Goal: Task Accomplishment & Management: Manage account settings

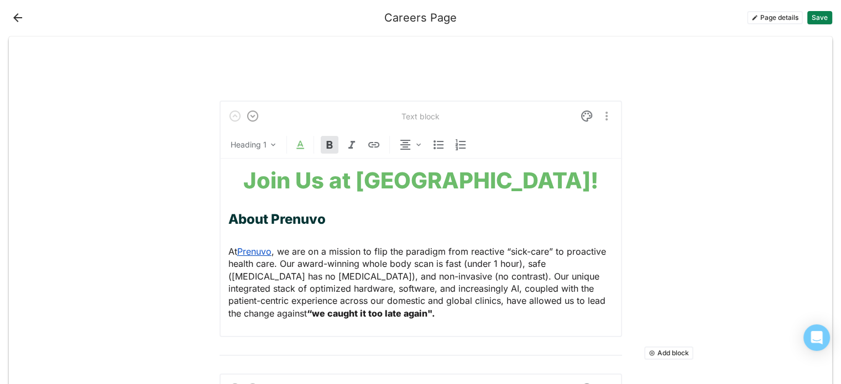
scroll to position [240, 0]
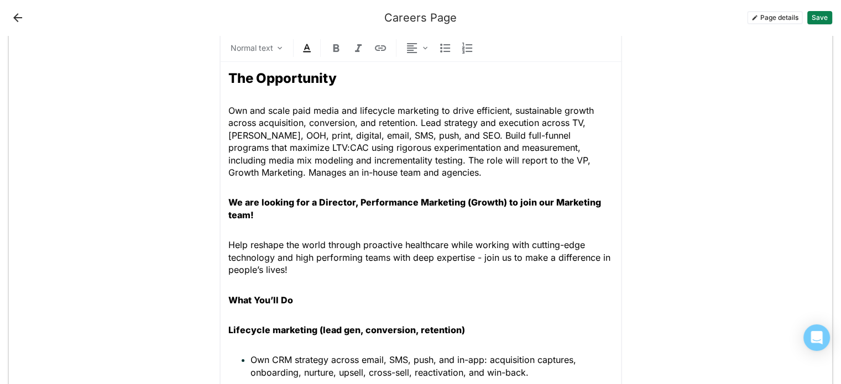
scroll to position [350, 0]
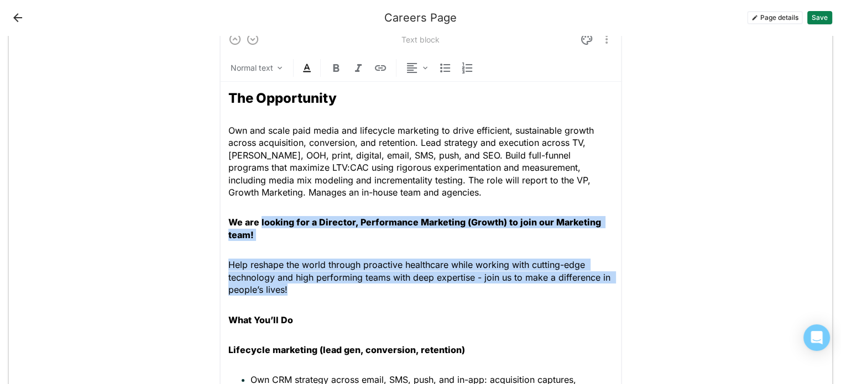
drag, startPoint x: 290, startPoint y: 289, endPoint x: 256, endPoint y: 223, distance: 74.2
click at [241, 236] on strong "We are looking for a Director, Performance Marketing (Growth) to join our Marke…" at bounding box center [415, 228] width 375 height 23
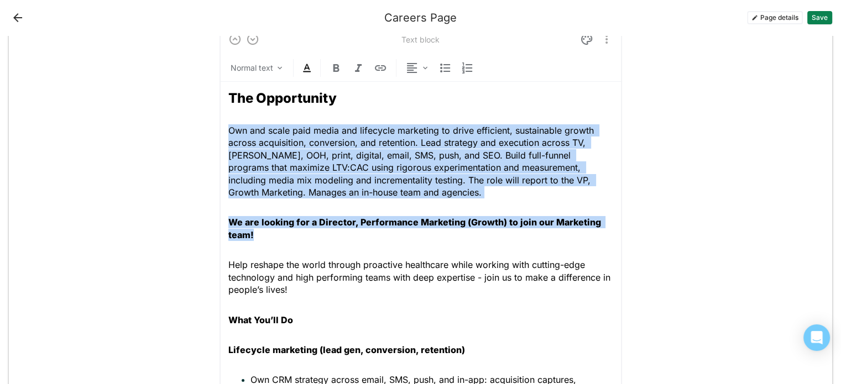
drag, startPoint x: 261, startPoint y: 232, endPoint x: 222, endPoint y: 132, distance: 107.6
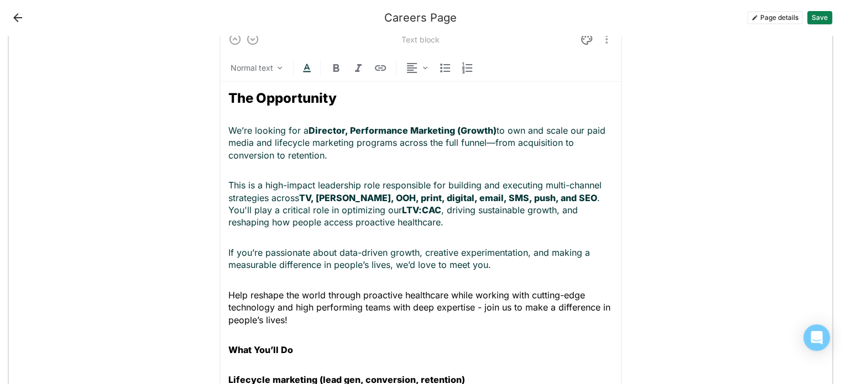
click at [490, 142] on p "We’re looking for a Director, Performance Marketing (Growth) to own and scale o…" at bounding box center [420, 142] width 385 height 37
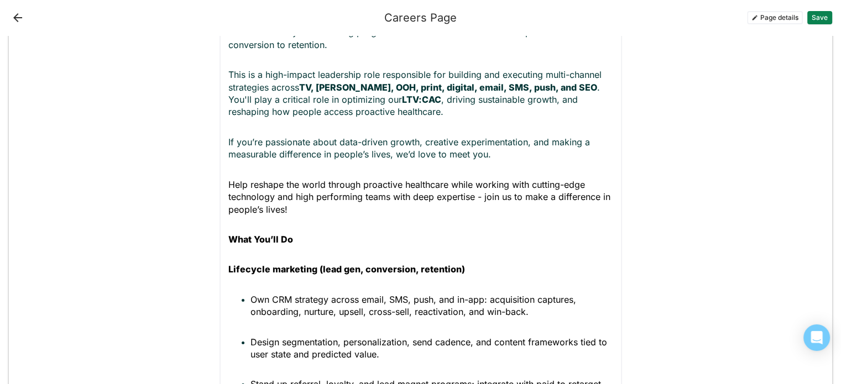
click at [293, 211] on p "Help reshape the world through proactive healthcare while working with cutting-…" at bounding box center [420, 197] width 385 height 37
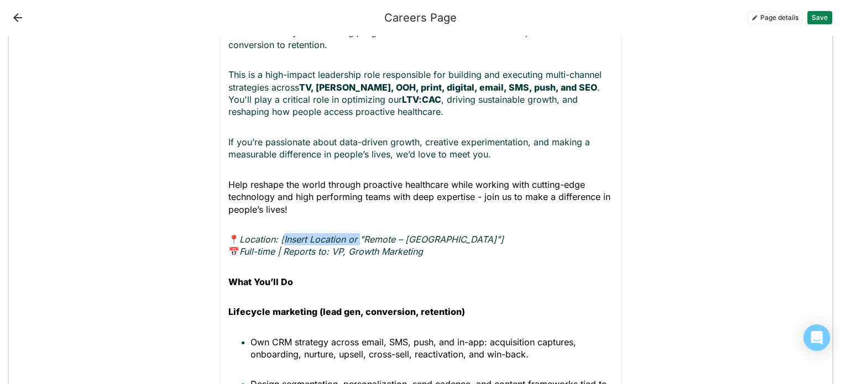
drag, startPoint x: 358, startPoint y: 238, endPoint x: 281, endPoint y: 238, distance: 77.5
click at [281, 238] on em "Location: [Insert Location or "Remote – [GEOGRAPHIC_DATA]"]" at bounding box center [372, 239] width 264 height 11
click at [393, 236] on p "📍 Location: Remote – [GEOGRAPHIC_DATA]"] 📅 Full-time | Reports to: VP, Growth M…" at bounding box center [420, 245] width 385 height 25
drag, startPoint x: 393, startPoint y: 236, endPoint x: 279, endPoint y: 242, distance: 114.1
click at [279, 242] on p "📍 Location: Remote – [GEOGRAPHIC_DATA] 📅 Full-time | Reports to: VP, Growth Mar…" at bounding box center [420, 245] width 385 height 25
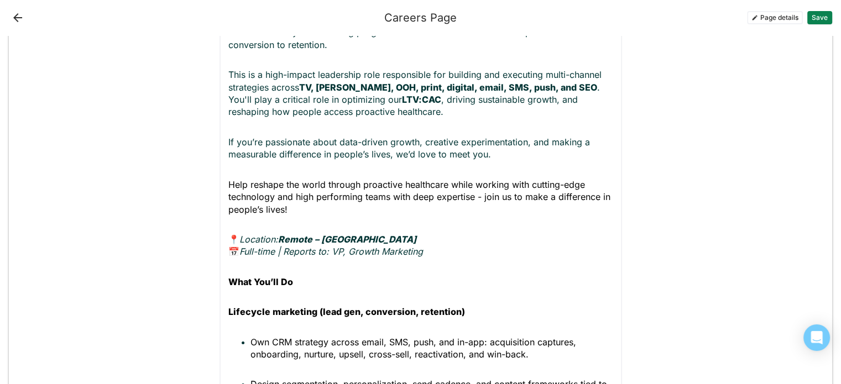
click at [316, 253] on em "Full-time | Reports to: VP, Growth Marketing" at bounding box center [332, 251] width 184 height 11
drag, startPoint x: 434, startPoint y: 252, endPoint x: 427, endPoint y: 252, distance: 7.2
click at [427, 252] on p "📍 Location: Remote – [GEOGRAPHIC_DATA] 📅 Full-time | Reports to: VP, Growth Mar…" at bounding box center [420, 245] width 385 height 25
drag, startPoint x: 389, startPoint y: 238, endPoint x: 324, endPoint y: 240, distance: 65.3
click at [324, 240] on p "📍 Location: Remote – [GEOGRAPHIC_DATA] 📅 Full-time | Reports to: VP, Growth Mar…" at bounding box center [420, 245] width 385 height 25
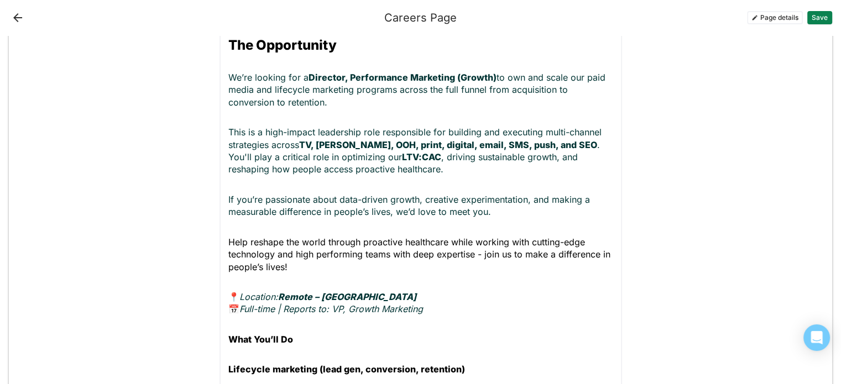
scroll to position [406, 0]
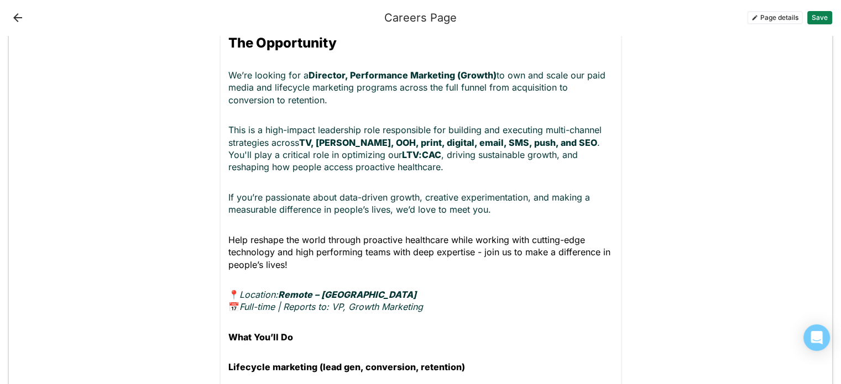
click at [433, 165] on p "This is a high-impact leadership role responsible for building and executing mu…" at bounding box center [420, 149] width 385 height 50
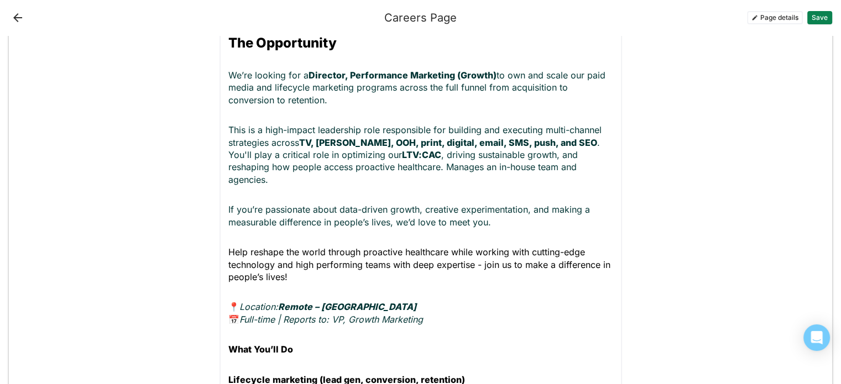
click at [378, 166] on p "This is a high-impact leadership role responsible for building and executing mu…" at bounding box center [420, 155] width 385 height 62
click at [245, 184] on p "This is a high-impact leadership role responsible for building and executing mu…" at bounding box center [420, 155] width 385 height 62
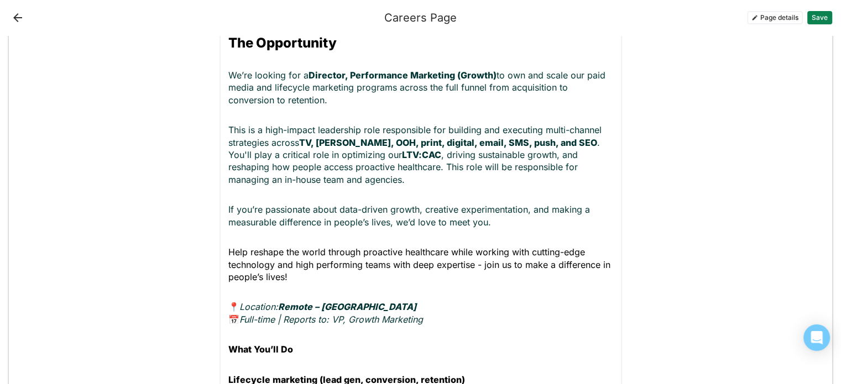
click at [228, 210] on p "If you’re passionate about data-driven growth, creative experimentation, and ma…" at bounding box center [420, 216] width 385 height 25
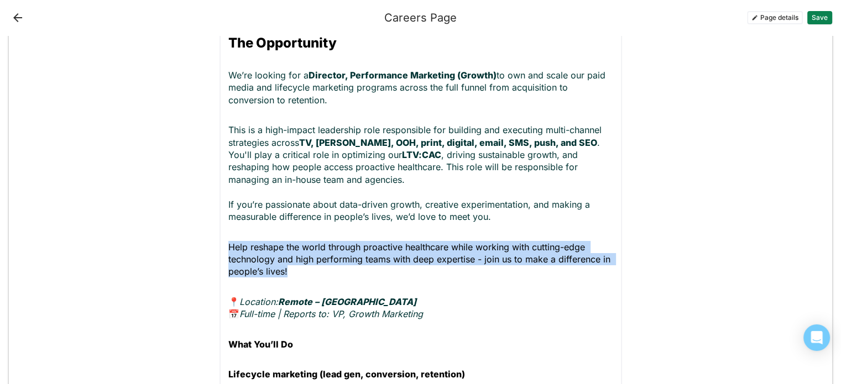
drag, startPoint x: 300, startPoint y: 269, endPoint x: 219, endPoint y: 246, distance: 84.4
copy span "Help reshape the world through proactive healthcare while working with cutting-…"
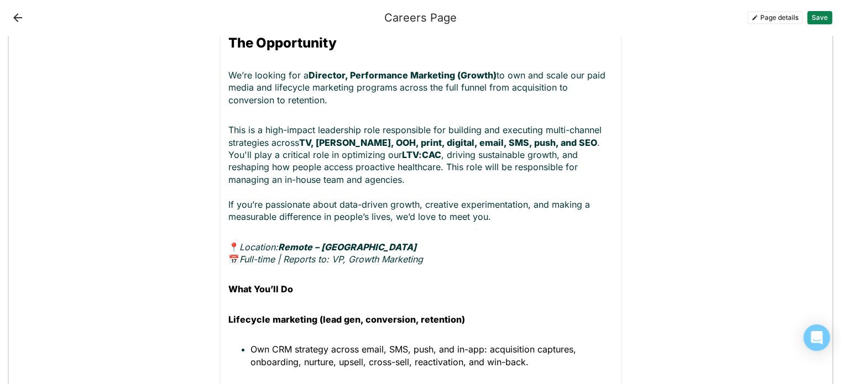
click at [317, 181] on p "This is a high-impact leadership role responsible for building and executing mu…" at bounding box center [420, 173] width 385 height 99
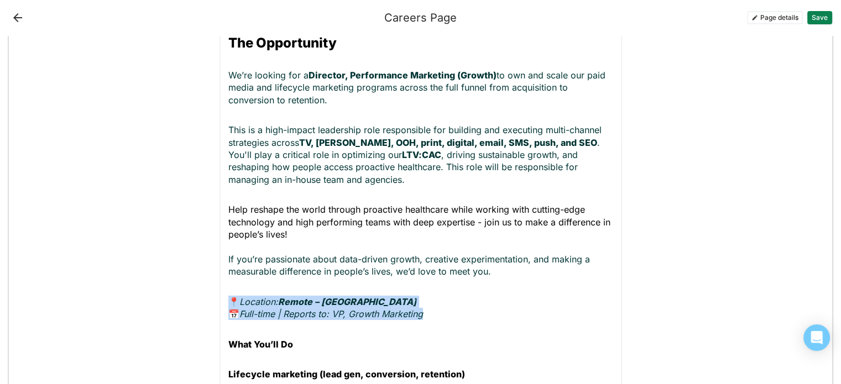
drag, startPoint x: 433, startPoint y: 315, endPoint x: 217, endPoint y: 296, distance: 217.2
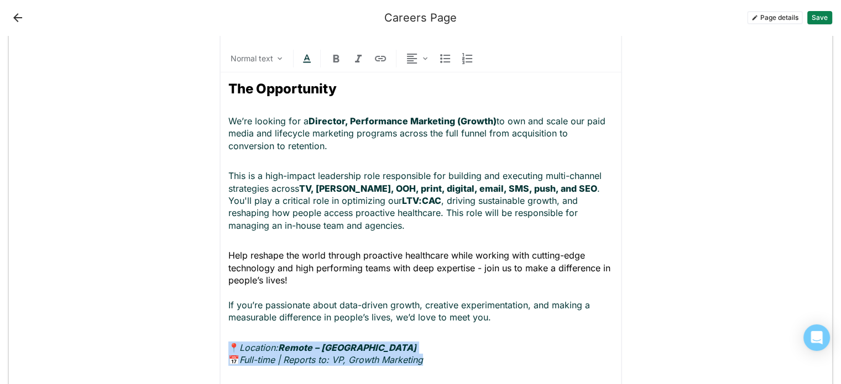
scroll to position [295, 0]
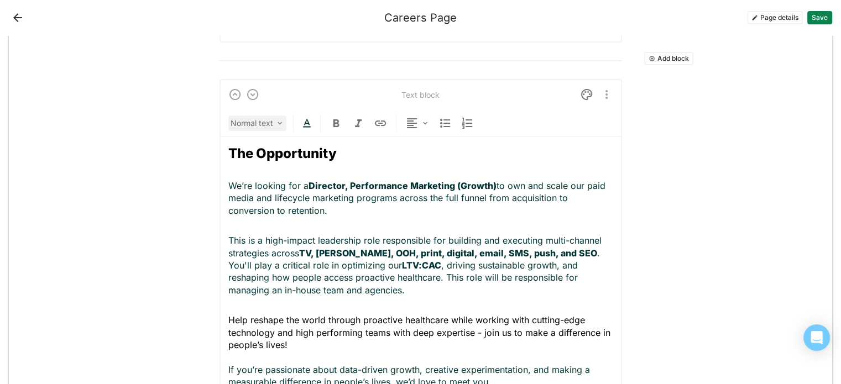
click at [276, 124] on img at bounding box center [280, 123] width 9 height 9
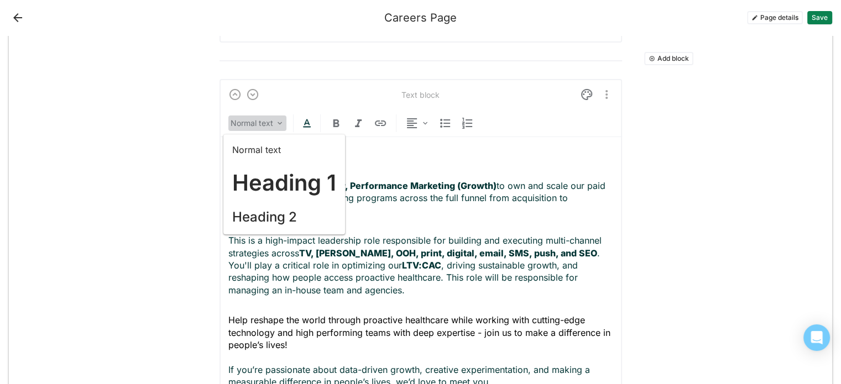
click at [276, 124] on img at bounding box center [280, 123] width 9 height 9
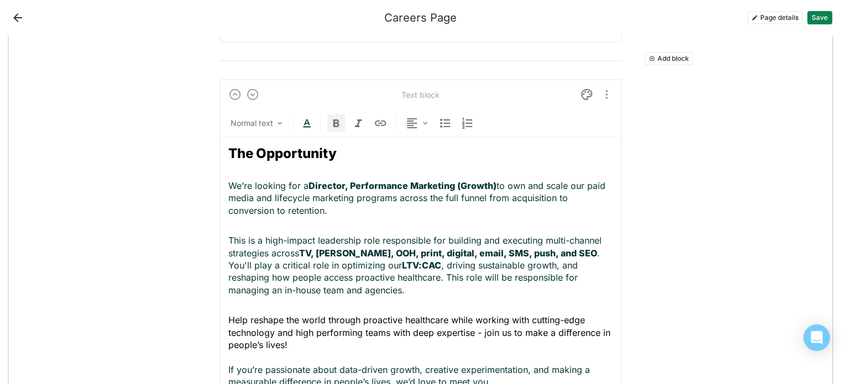
click at [336, 125] on img at bounding box center [336, 123] width 13 height 13
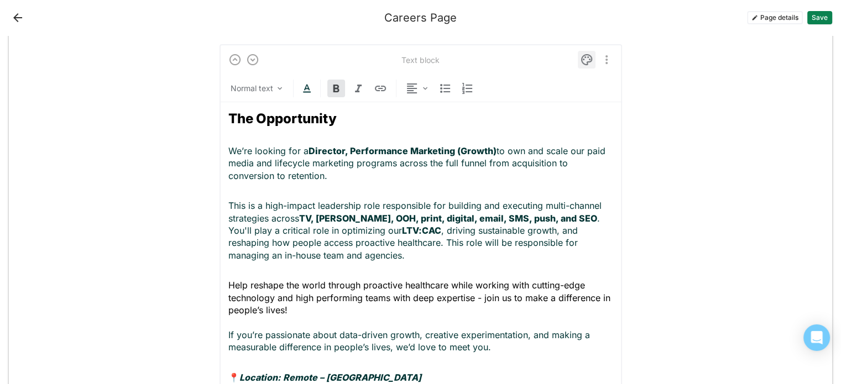
click at [584, 51] on div at bounding box center [587, 60] width 18 height 18
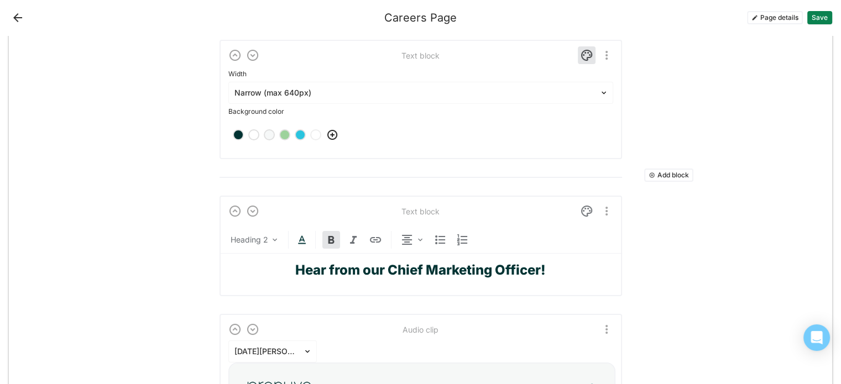
scroll to position [311, 0]
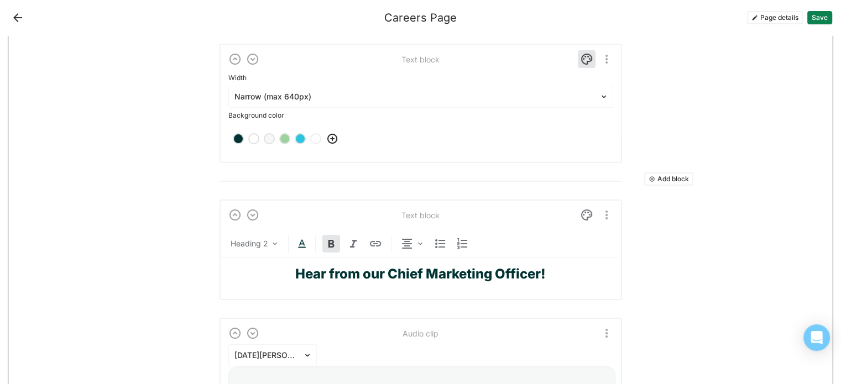
click at [235, 139] on div at bounding box center [239, 139] width 8 height 8
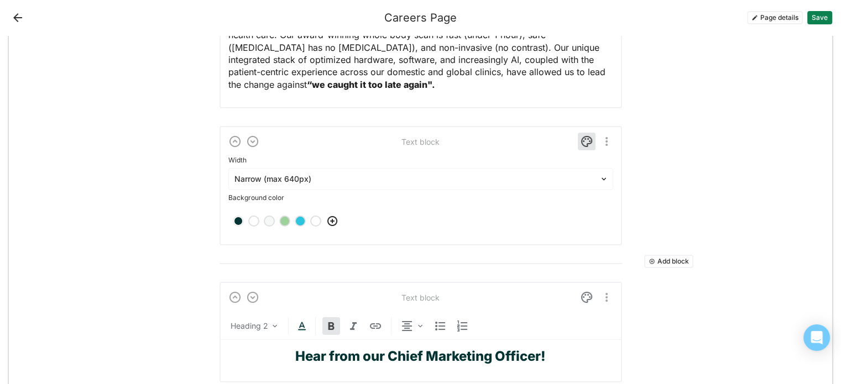
scroll to position [111, 0]
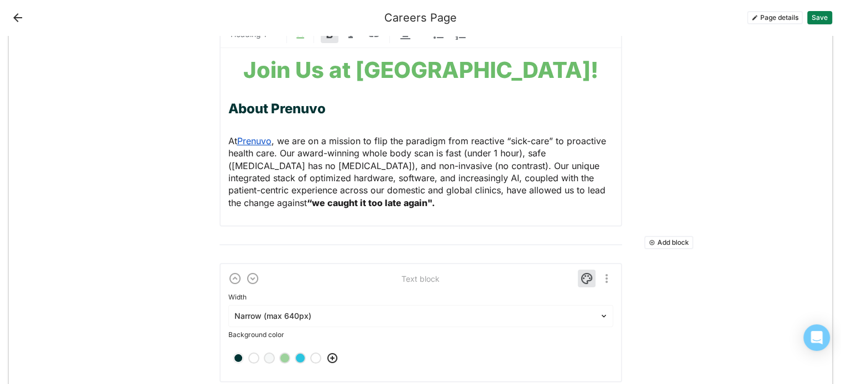
drag, startPoint x: 693, startPoint y: 203, endPoint x: 728, endPoint y: 170, distance: 48.2
click at [819, 20] on button "Save" at bounding box center [820, 17] width 25 height 13
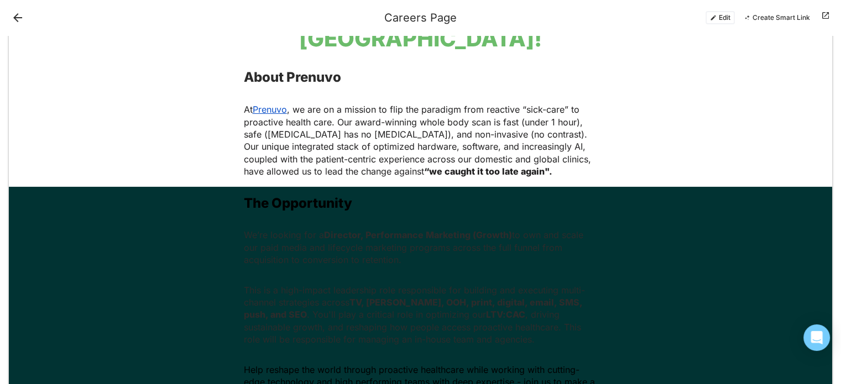
click at [723, 18] on button "Edit" at bounding box center [720, 17] width 29 height 13
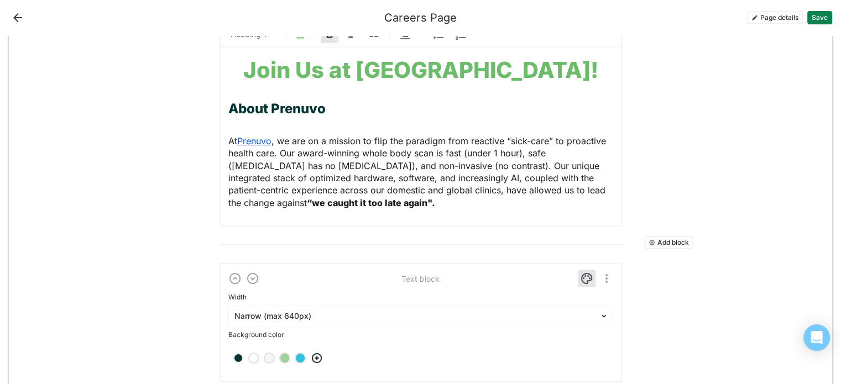
click at [250, 358] on div at bounding box center [254, 359] width 8 height 8
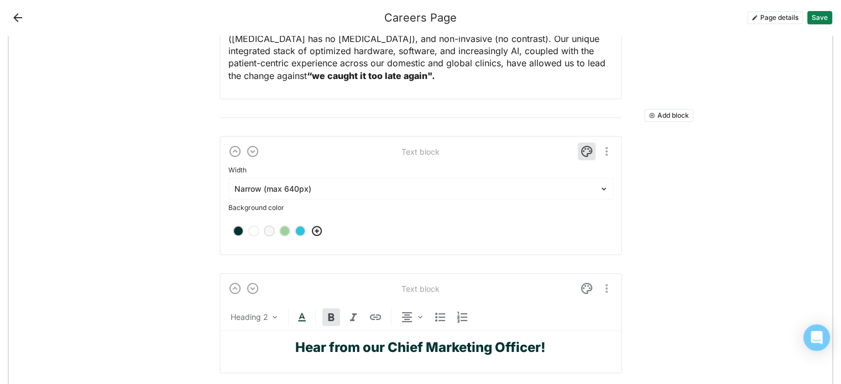
scroll to position [221, 0]
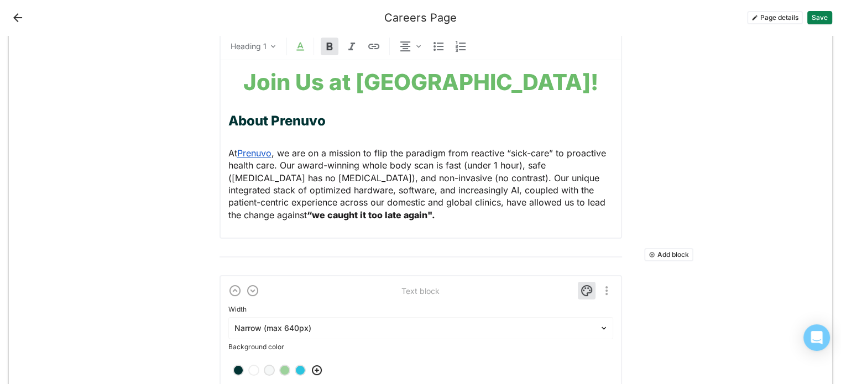
scroll to position [55, 0]
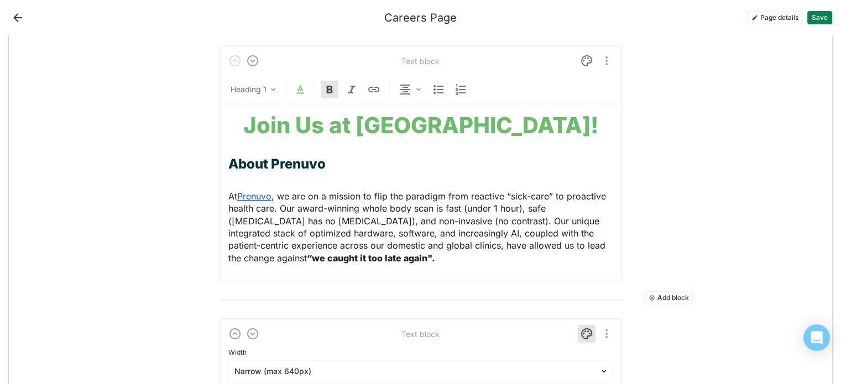
click at [822, 17] on button "Save" at bounding box center [820, 17] width 25 height 13
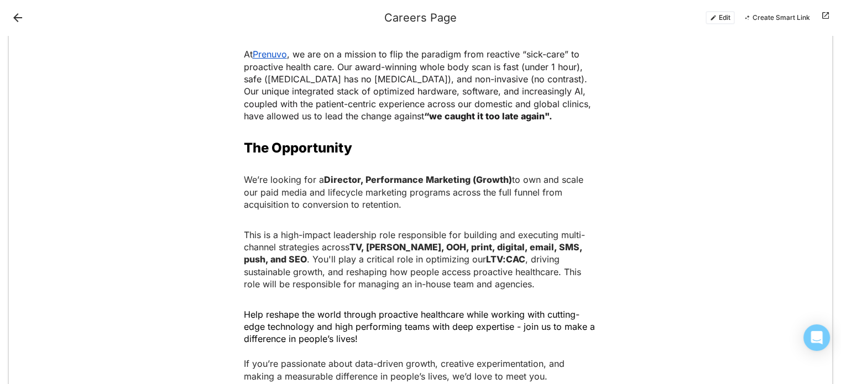
scroll to position [221, 0]
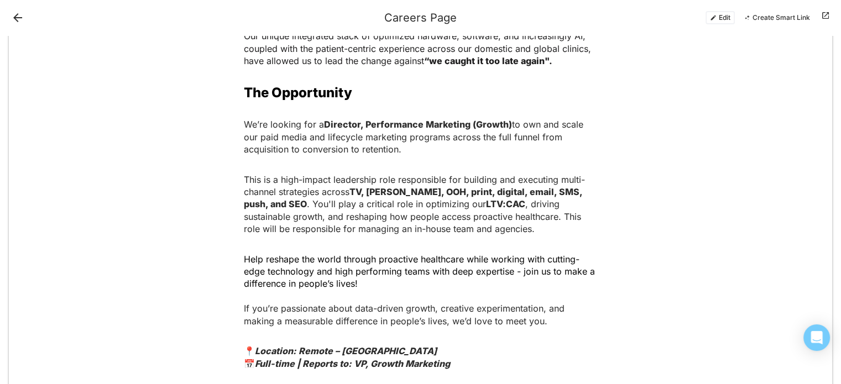
click at [729, 17] on button "Edit" at bounding box center [720, 17] width 29 height 13
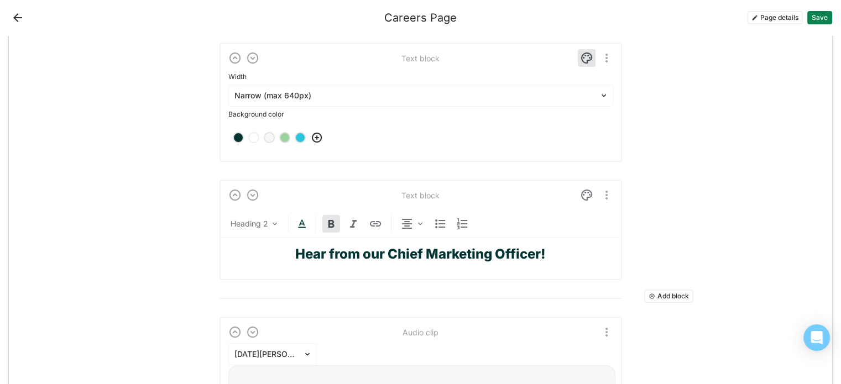
scroll to position [147, 0]
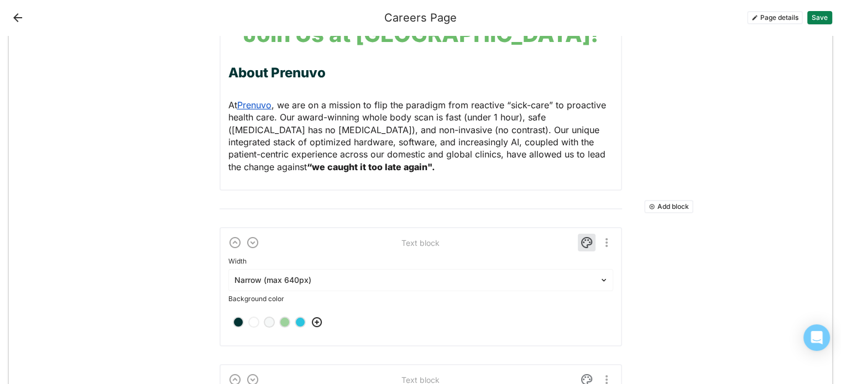
click at [604, 243] on img "More options" at bounding box center [606, 242] width 13 height 13
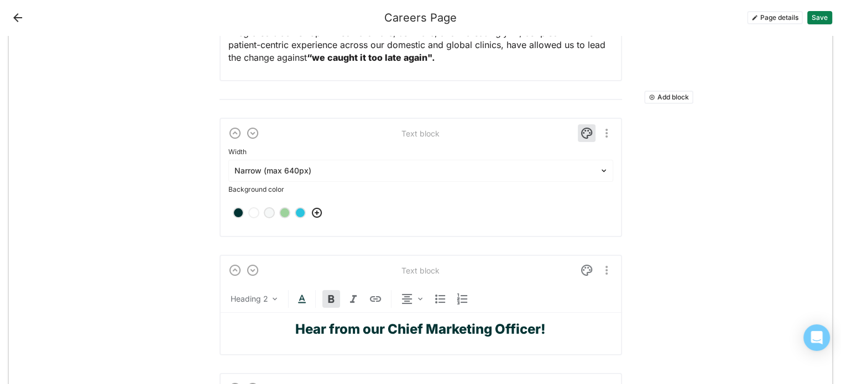
scroll to position [257, 0]
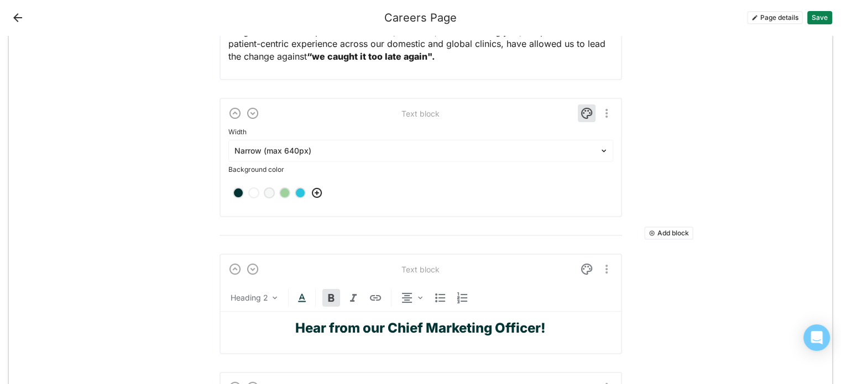
click at [582, 205] on div at bounding box center [420, 193] width 385 height 31
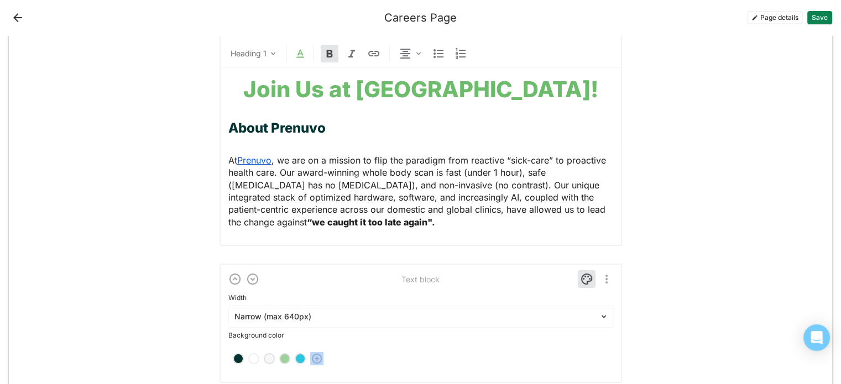
scroll to position [0, 0]
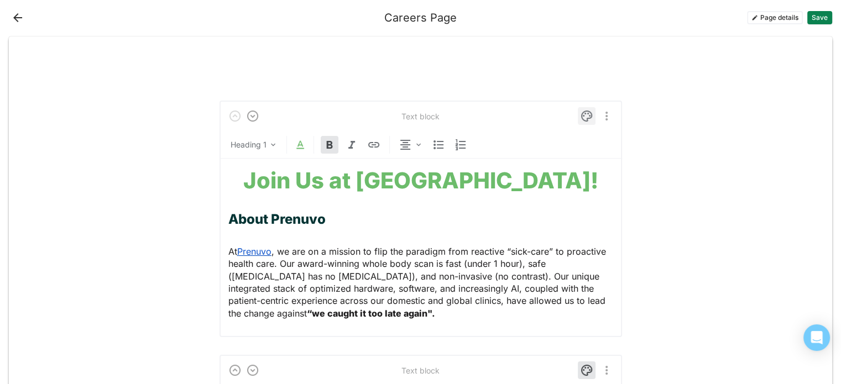
click at [580, 112] on img at bounding box center [586, 116] width 13 height 13
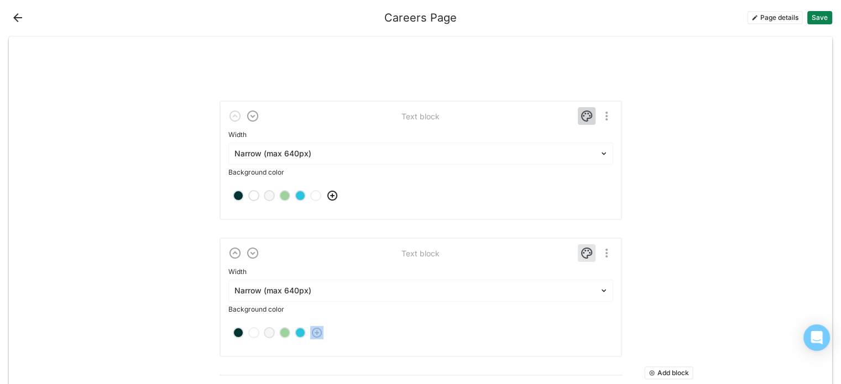
click at [584, 119] on img at bounding box center [586, 116] width 13 height 13
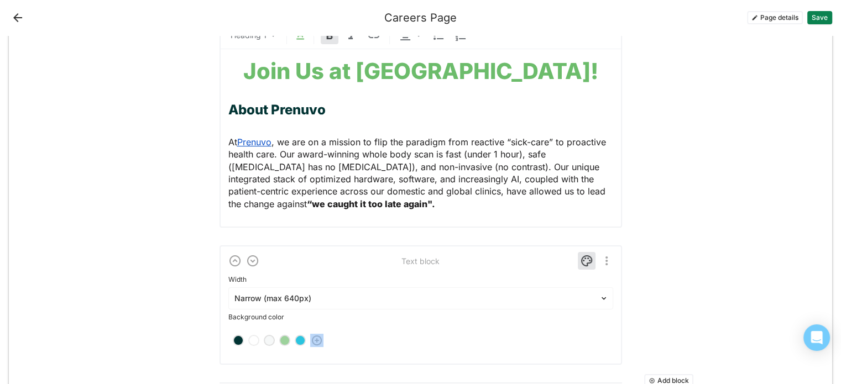
scroll to position [111, 0]
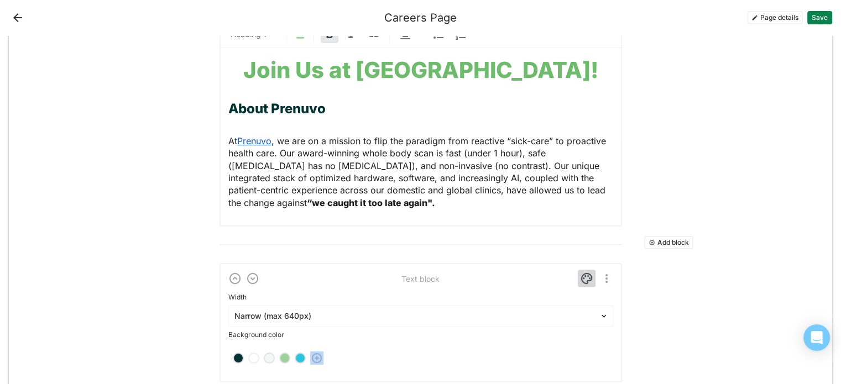
click at [584, 280] on img at bounding box center [586, 278] width 13 height 13
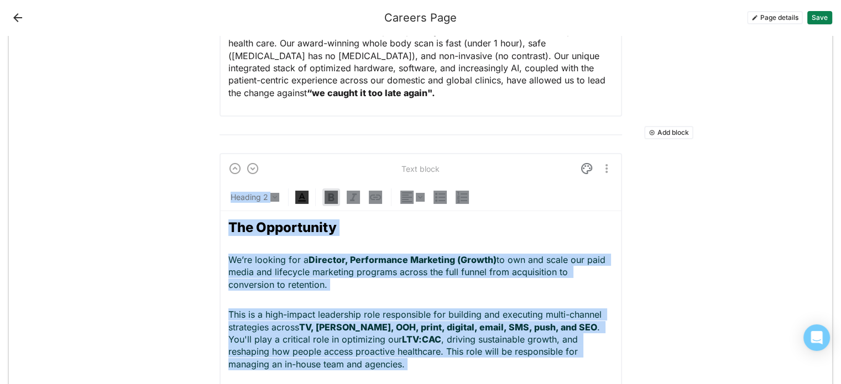
scroll to position [221, 0]
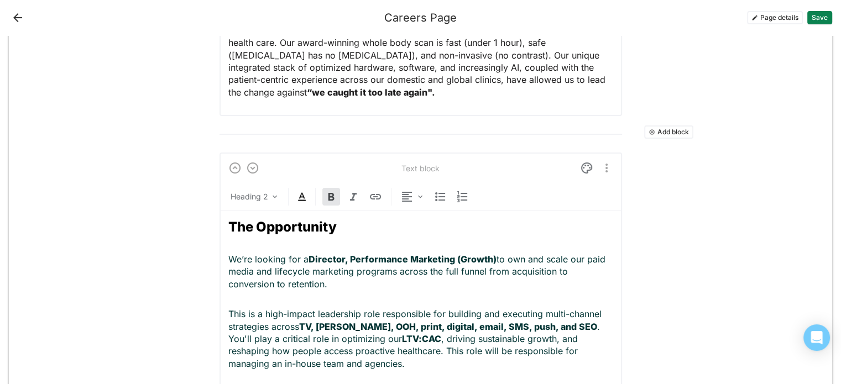
click at [533, 276] on p "We’re looking for a Director, Performance Marketing (Growth) to own and scale o…" at bounding box center [420, 271] width 385 height 37
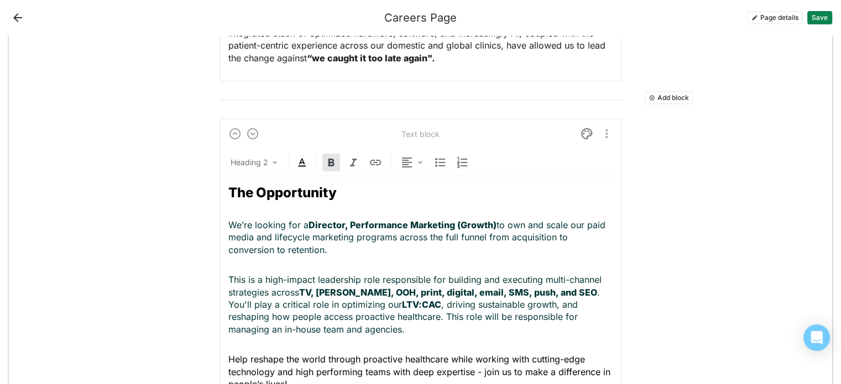
scroll to position [387, 0]
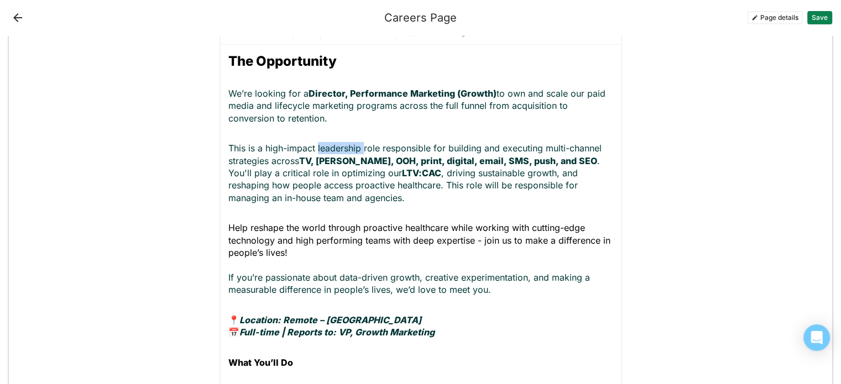
drag, startPoint x: 358, startPoint y: 150, endPoint x: 313, endPoint y: 148, distance: 45.4
click at [313, 148] on p "This is a high-impact leadership role responsible for building and executing mu…" at bounding box center [420, 173] width 385 height 62
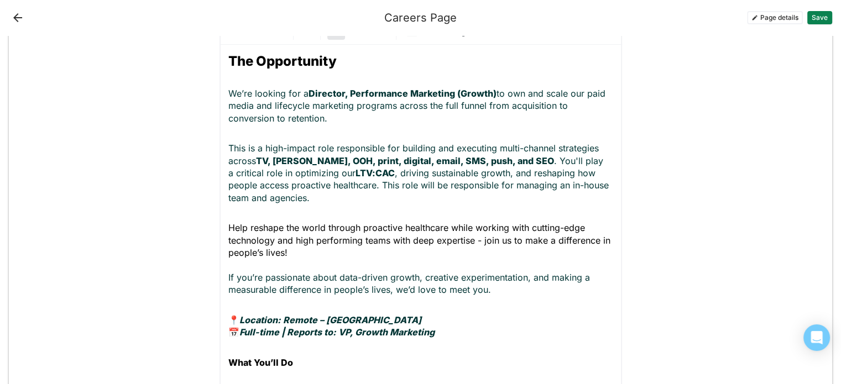
click at [323, 157] on strong "TV, [PERSON_NAME], OOH, print, digital, email, SMS, push, and SEO" at bounding box center [405, 160] width 298 height 11
click at [348, 157] on strong "TV, [PERSON_NAME], OOH, Print, digital, email, SMS, push, and SEO" at bounding box center [405, 160] width 298 height 11
click at [383, 161] on strong "TV, [PERSON_NAME], OOH, Print, Digital, email, SMS, push, and SEO" at bounding box center [405, 160] width 299 height 11
click at [434, 163] on strong "TV, [PERSON_NAME], OOH, Print, Digital, Email, SMS, push, and SEO" at bounding box center [405, 160] width 299 height 11
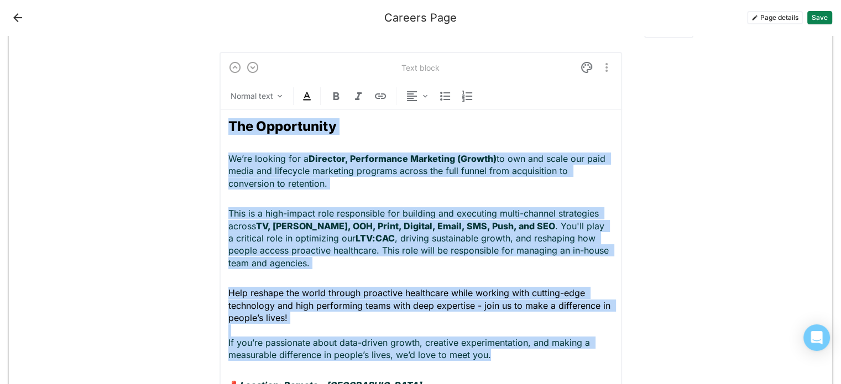
scroll to position [261, 0]
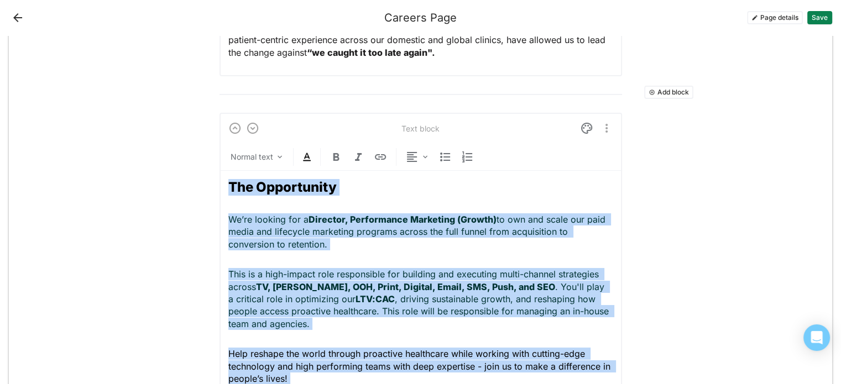
drag, startPoint x: 495, startPoint y: 185, endPoint x: 220, endPoint y: 184, distance: 275.0
copy div "The Opportunity We’re looking for a Director, Performance Marketing (Growth) to…"
